Goal: Navigation & Orientation: Find specific page/section

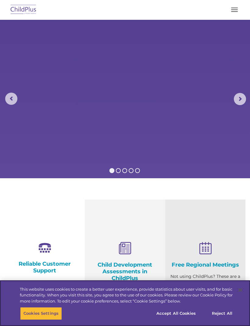
select select "MEDIUM"
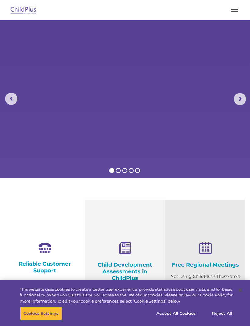
click at [233, 9] on button "button" at bounding box center [234, 10] width 13 height 10
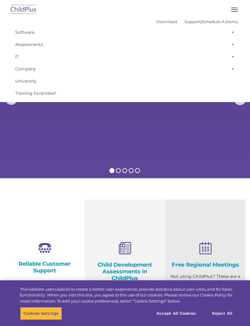
click at [162, 22] on link "Download" at bounding box center [166, 21] width 21 height 5
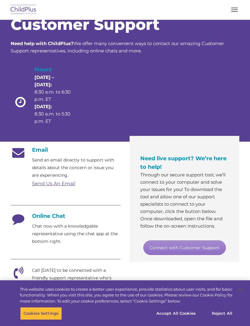
scroll to position [18, 0]
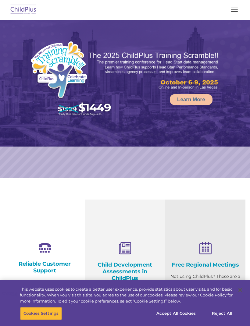
select select "MEDIUM"
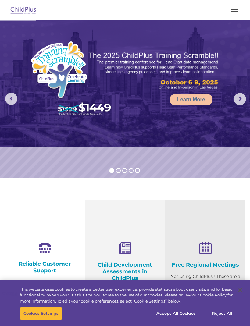
click at [235, 12] on span "button" at bounding box center [234, 11] width 7 height 1
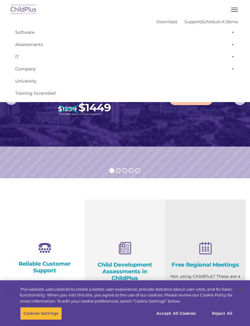
click at [231, 11] on span "button" at bounding box center [234, 11] width 7 height 1
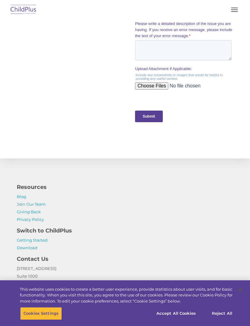
scroll to position [653, 0]
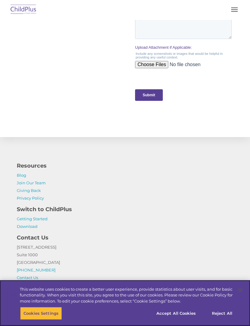
click at [191, 319] on button "Accept All Cookies" at bounding box center [176, 313] width 46 height 13
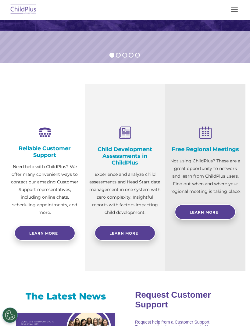
scroll to position [0, 0]
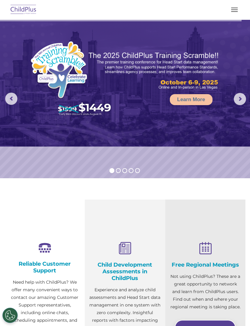
click at [27, 11] on img at bounding box center [23, 10] width 29 height 14
click at [235, 8] on span "button" at bounding box center [234, 8] width 7 height 1
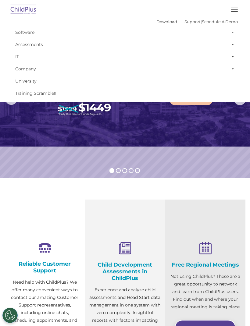
click at [230, 13] on button "button" at bounding box center [234, 10] width 13 height 10
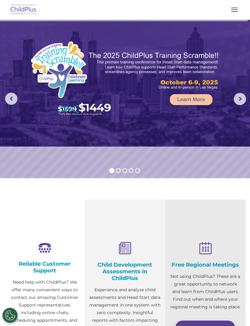
click at [232, 11] on button "button" at bounding box center [234, 10] width 13 height 10
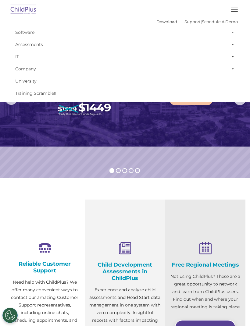
click at [237, 10] on button "button" at bounding box center [234, 10] width 13 height 10
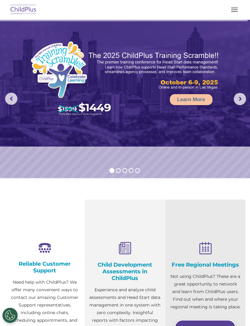
click at [228, 14] on button "button" at bounding box center [234, 10] width 13 height 10
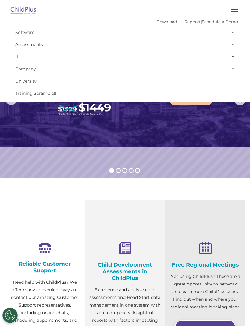
click at [238, 8] on button "button" at bounding box center [234, 10] width 13 height 10
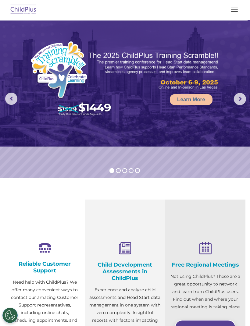
click at [234, 10] on span "button" at bounding box center [234, 9] width 7 height 1
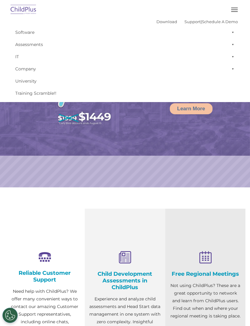
select select "MEDIUM"
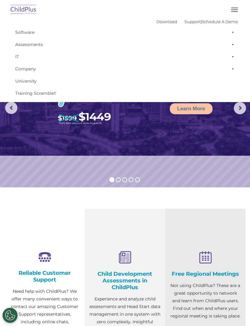
click at [27, 13] on img at bounding box center [23, 10] width 29 height 14
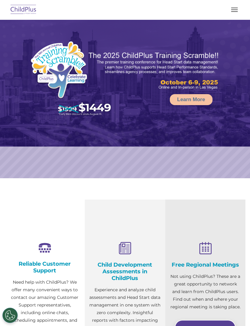
select select "MEDIUM"
